Goal: Task Accomplishment & Management: Manage account settings

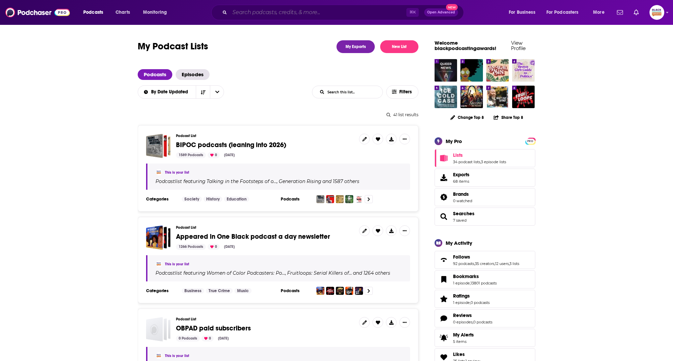
click at [256, 13] on input "Search podcasts, credits, & more..." at bounding box center [318, 12] width 177 height 11
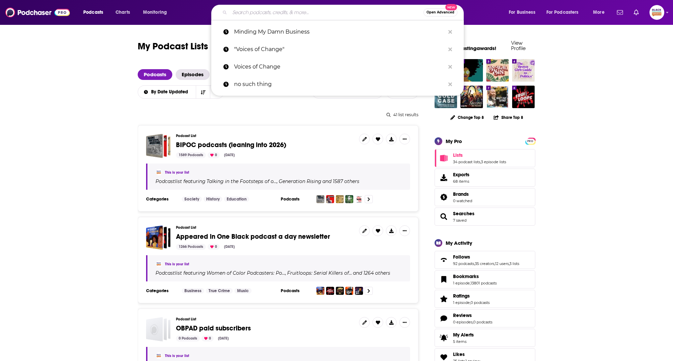
paste input "did i overshare podcast"
type input "did i overshare podcast"
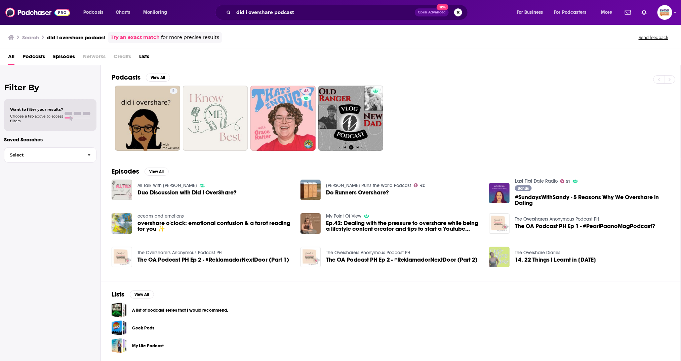
click at [495, 257] on img "14. 22 Things I Learnt in 2022" at bounding box center [499, 257] width 20 height 20
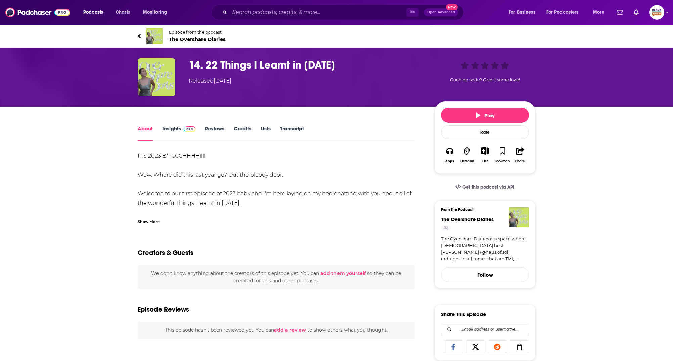
click at [164, 35] on link "Episode from the podcast The Overshare Diaries" at bounding box center [337, 36] width 398 height 16
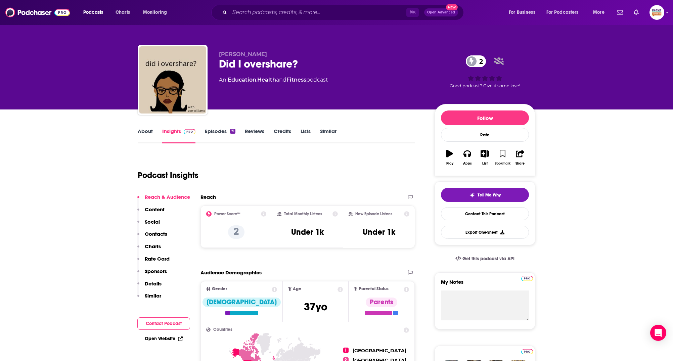
click at [505, 152] on button "Bookmark" at bounding box center [502, 158] width 17 height 24
click at [487, 155] on icon "button" at bounding box center [485, 153] width 8 height 7
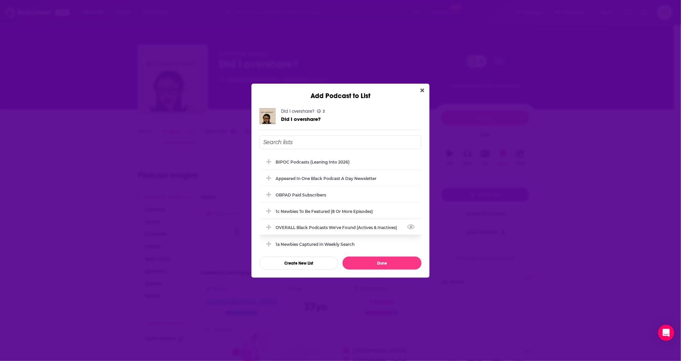
click at [314, 227] on div "OVERALL Black podcasts we've found (actives & inactives)" at bounding box center [338, 227] width 125 height 5
click at [323, 136] on input "Add Podcast To List" at bounding box center [340, 142] width 162 height 14
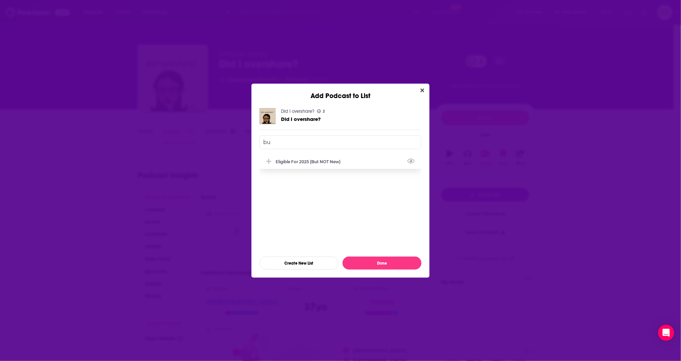
click at [327, 158] on div "Eligible for 2025 (but NOT new)" at bounding box center [340, 161] width 162 height 15
type input "bu"
click at [396, 264] on button "Done" at bounding box center [381, 263] width 79 height 13
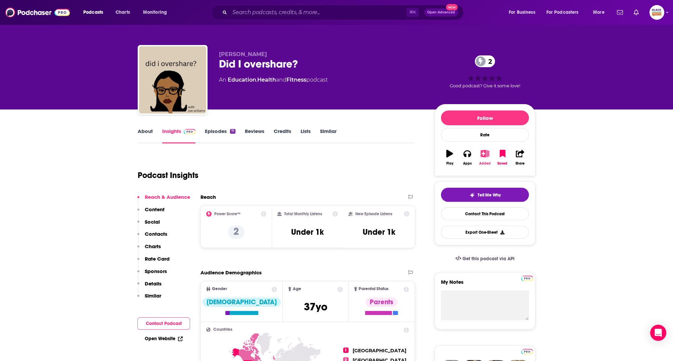
click at [484, 157] on button "Added" at bounding box center [485, 158] width 17 height 24
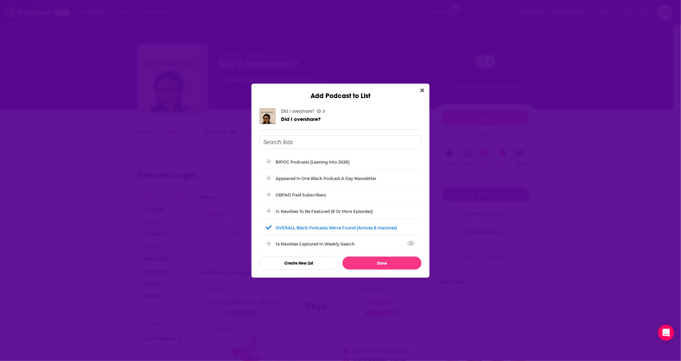
click at [310, 240] on div "1a Newbies captured in weekly search" at bounding box center [340, 244] width 162 height 15
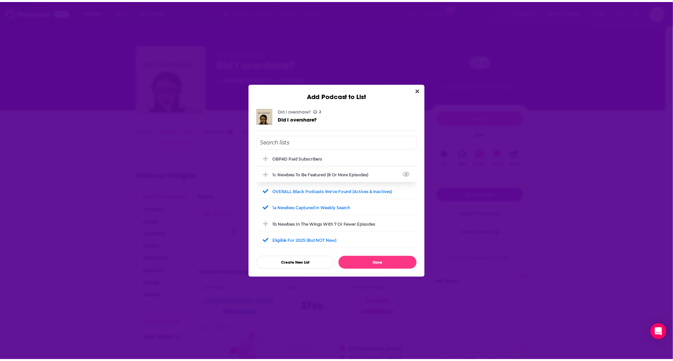
scroll to position [38, 0]
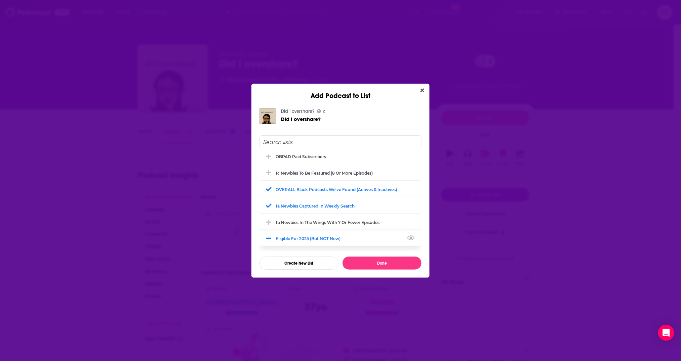
click at [313, 239] on div "Eligible for 2025 (but NOT new)" at bounding box center [310, 238] width 69 height 5
click at [367, 262] on button "Done" at bounding box center [381, 263] width 79 height 13
